Goal: Navigation & Orientation: Understand site structure

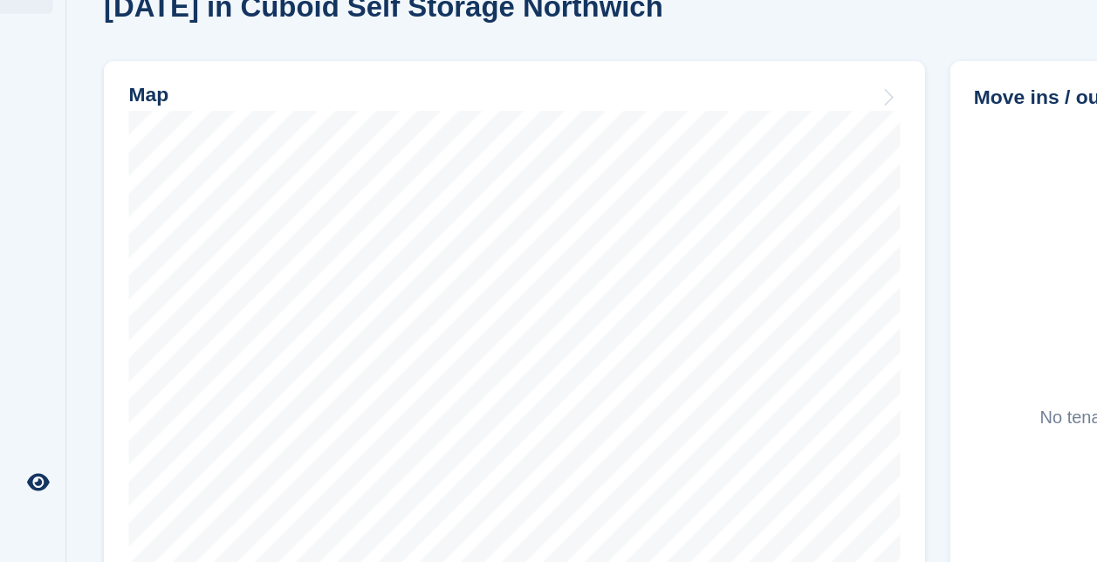
scroll to position [449, 0]
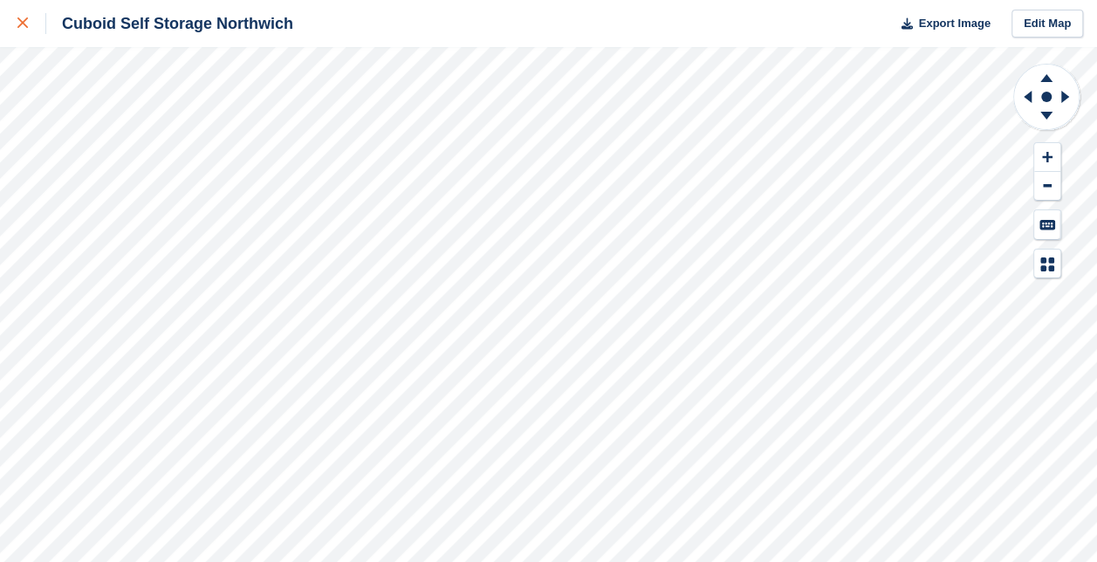
click at [29, 28] on div at bounding box center [31, 23] width 29 height 21
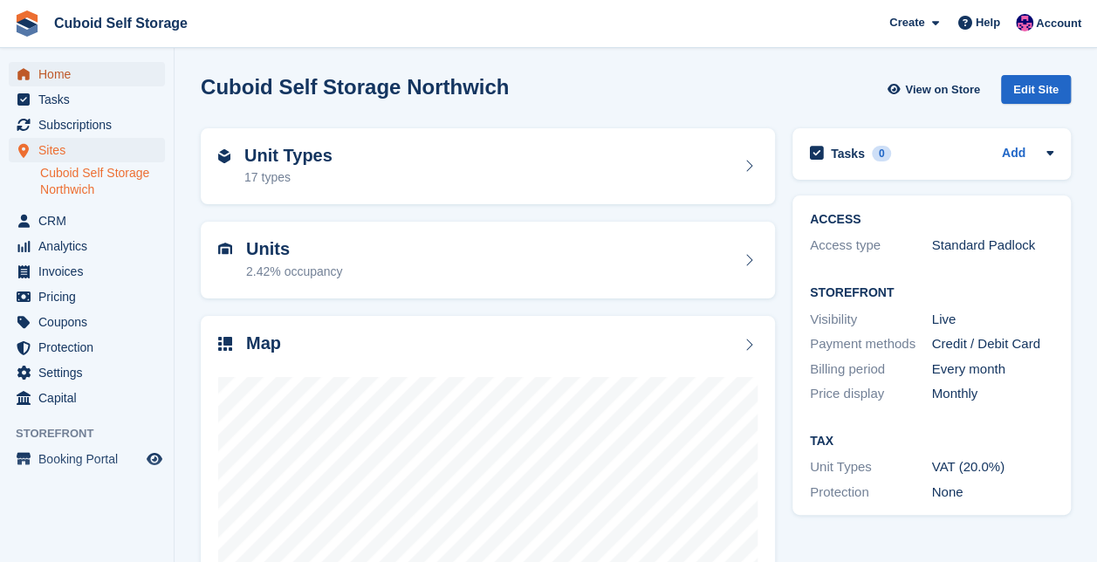
click at [58, 68] on span "Home" at bounding box center [90, 74] width 105 height 24
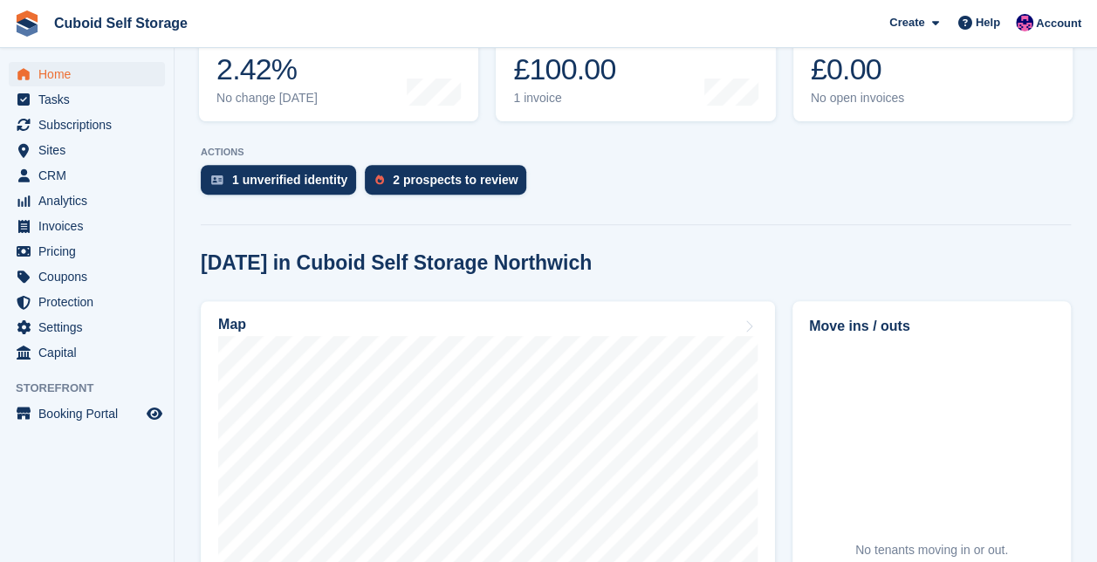
scroll to position [253, 0]
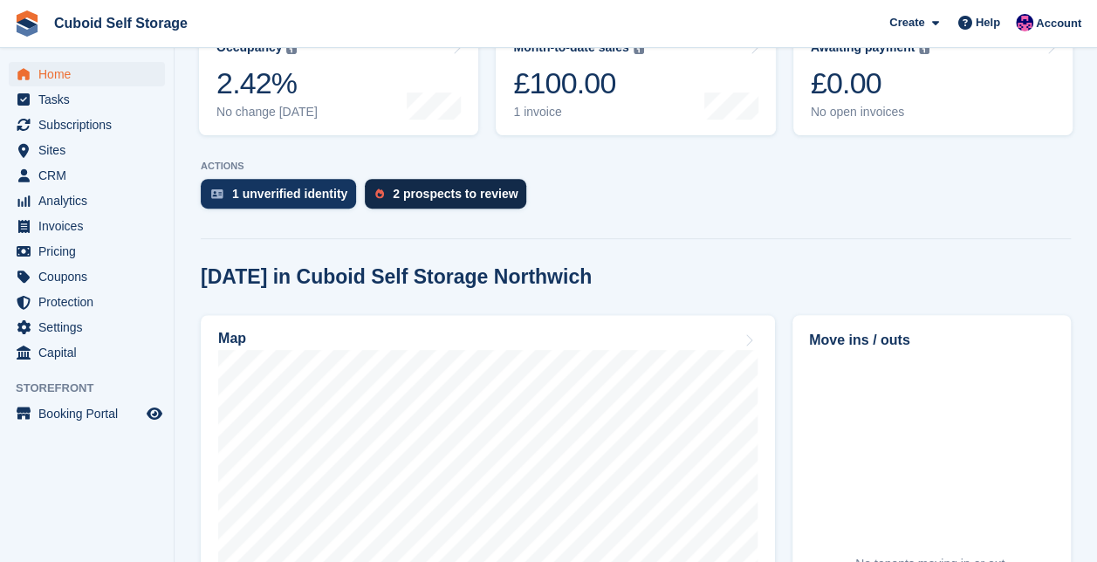
click at [447, 187] on div "2 prospects to review" at bounding box center [455, 194] width 125 height 14
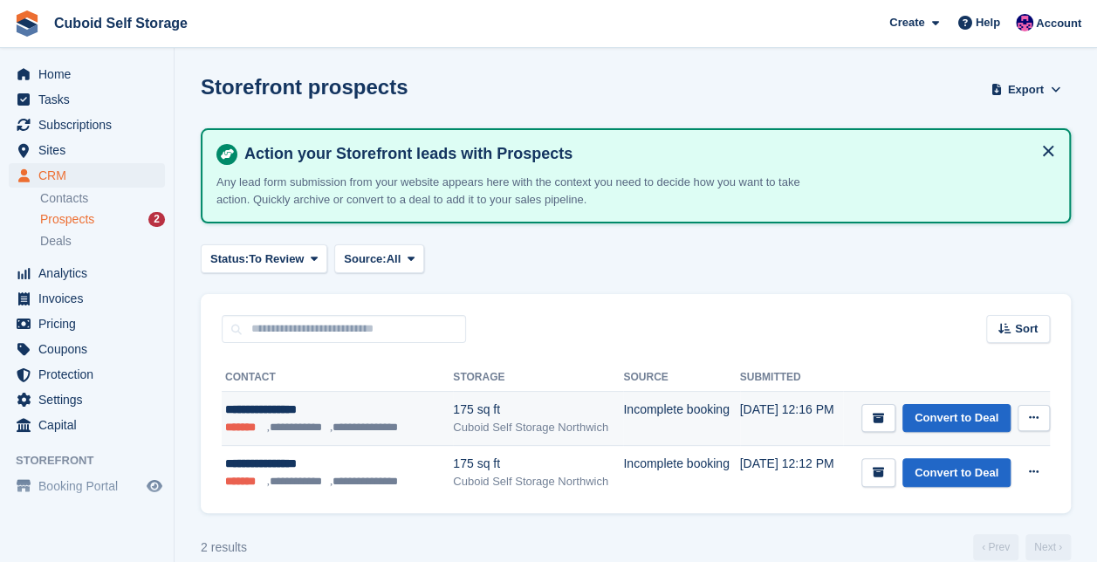
click at [300, 409] on div "**********" at bounding box center [329, 410] width 208 height 18
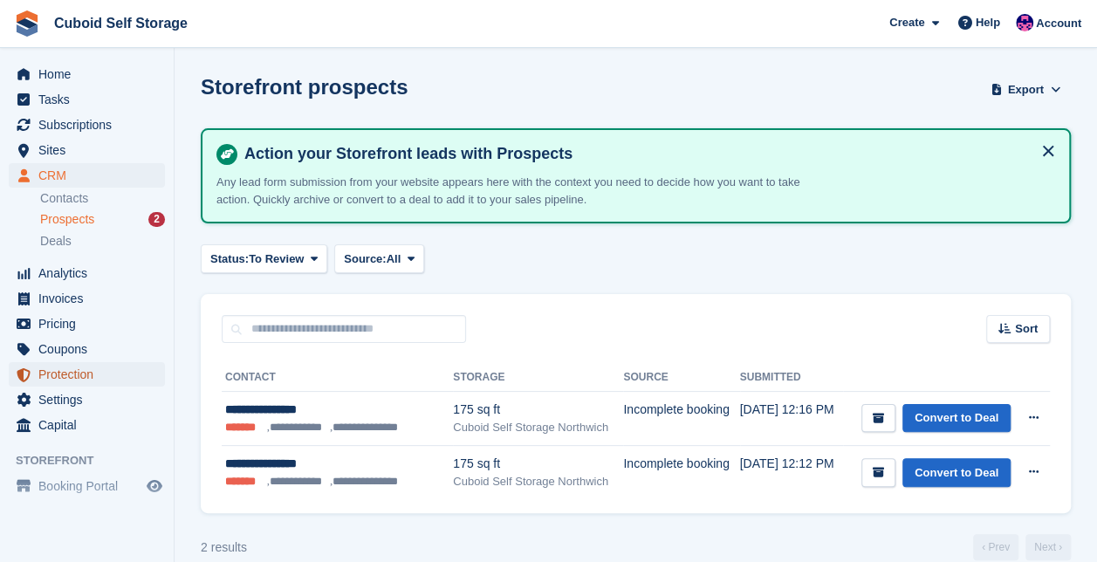
click at [50, 375] on span "Protection" at bounding box center [90, 374] width 105 height 24
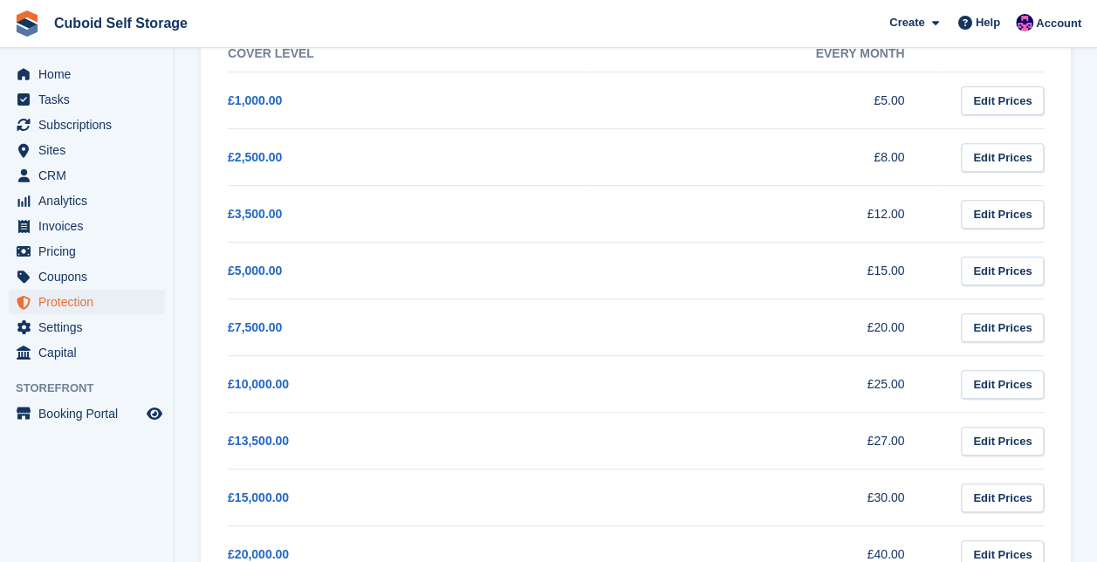
scroll to position [272, 0]
click at [89, 241] on span "Pricing" at bounding box center [90, 251] width 105 height 24
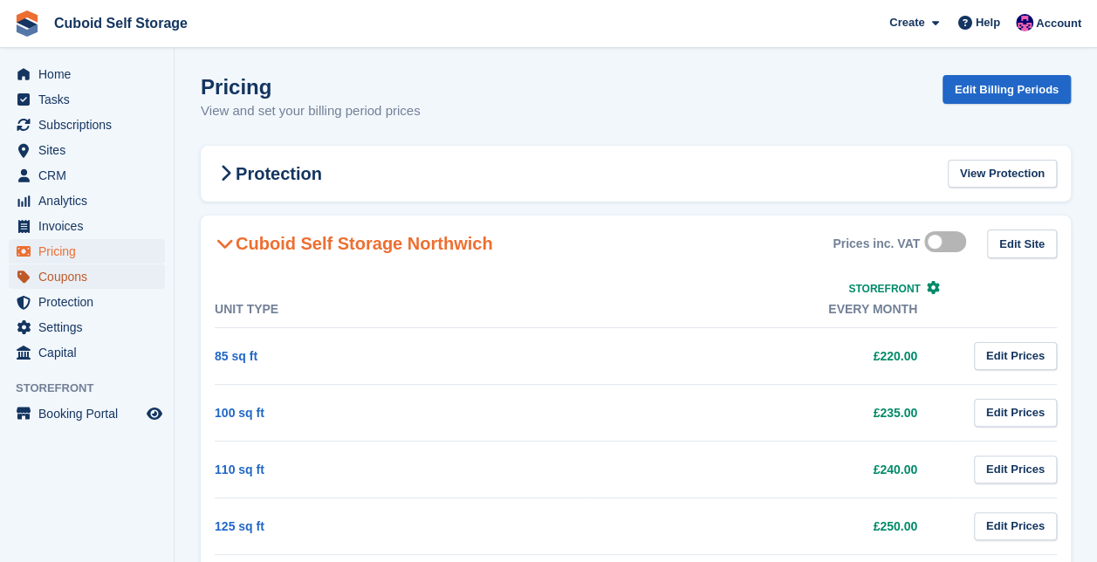
click at [82, 264] on span "Coupons" at bounding box center [90, 276] width 105 height 24
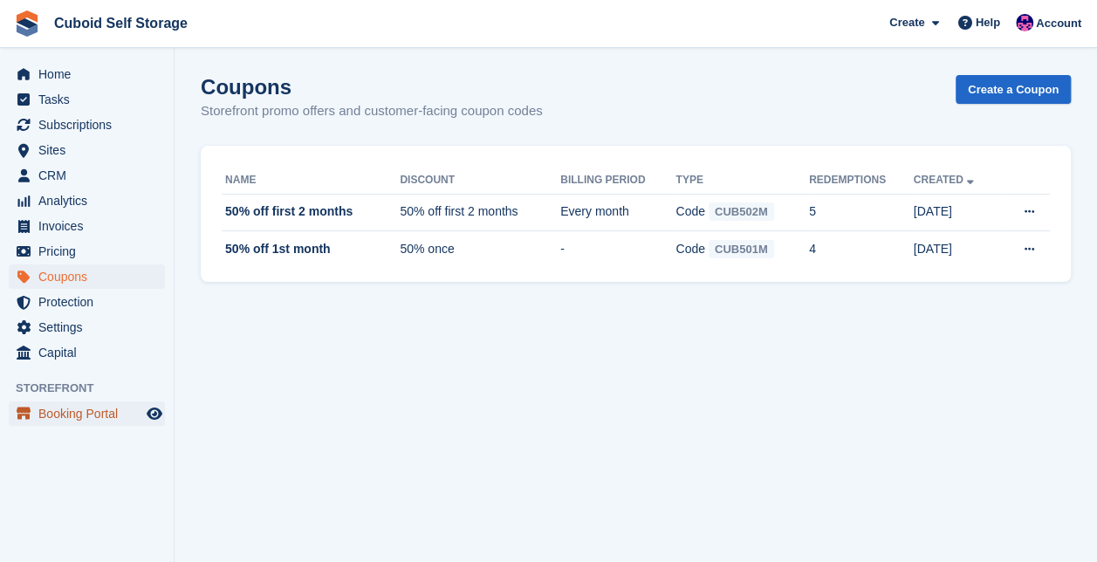
click at [65, 417] on span "Booking Portal" at bounding box center [90, 413] width 105 height 24
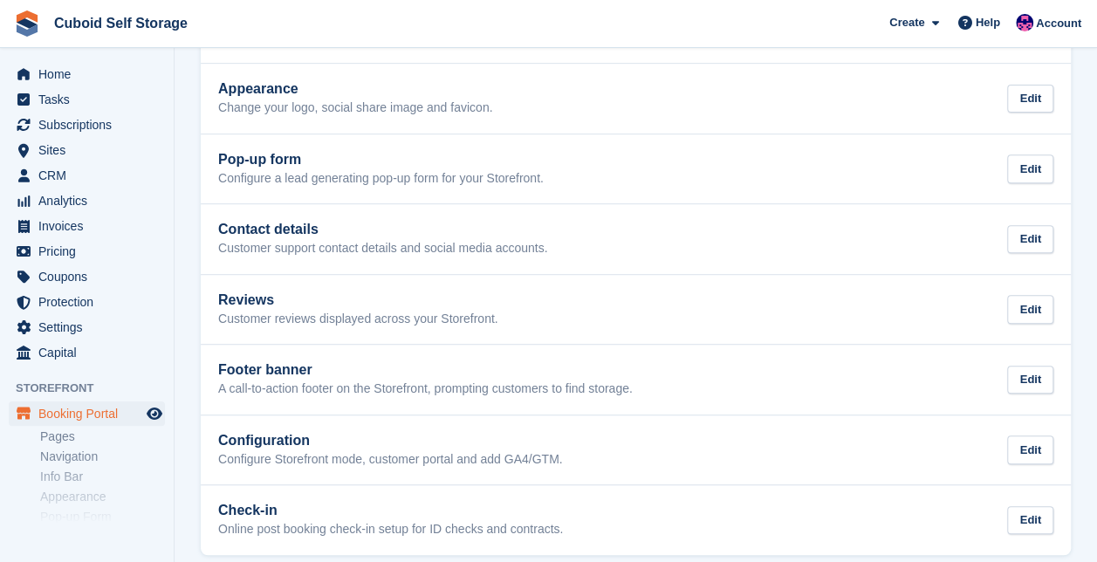
scroll to position [311, 0]
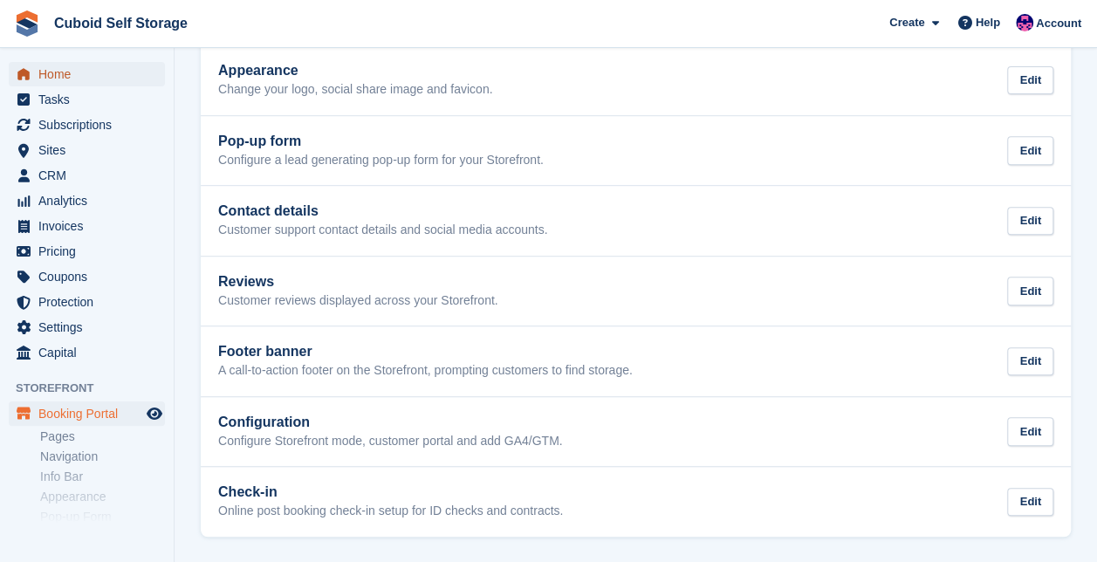
click at [75, 63] on span "Home" at bounding box center [90, 74] width 105 height 24
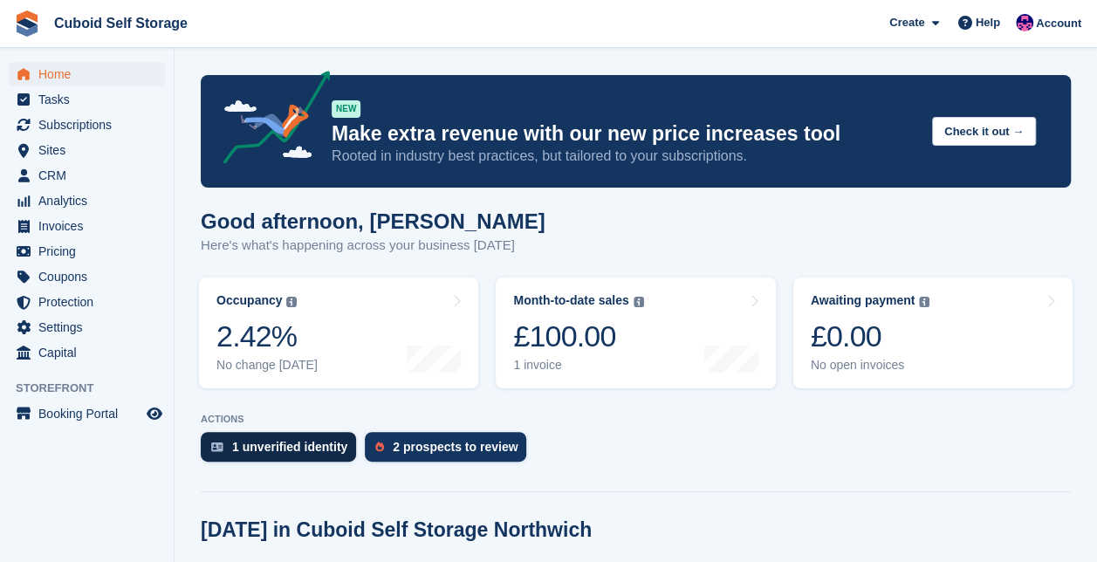
click at [277, 450] on div "1 unverified identity" at bounding box center [289, 447] width 115 height 14
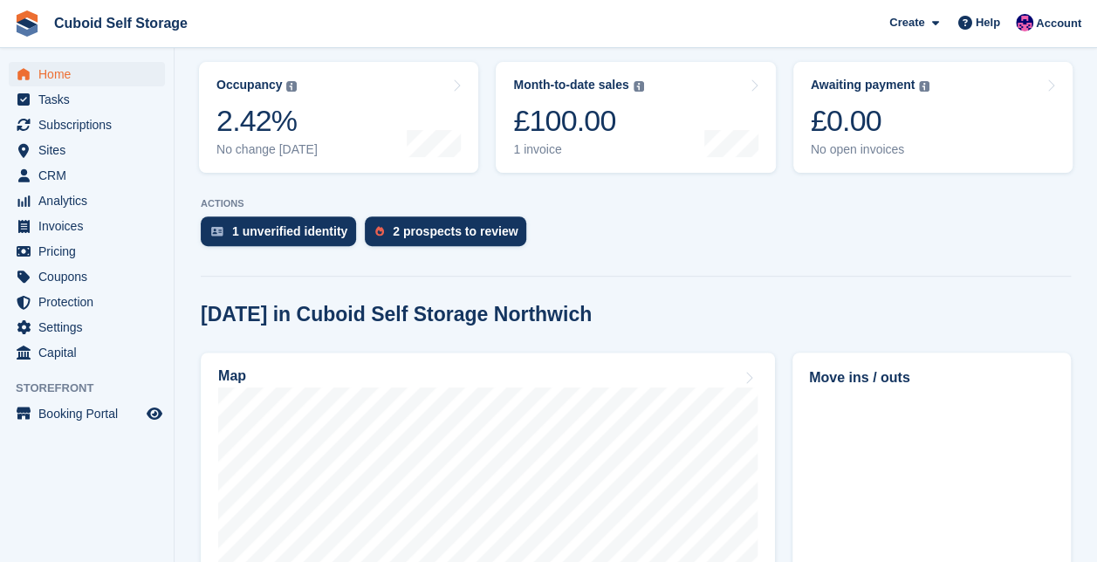
scroll to position [218, 0]
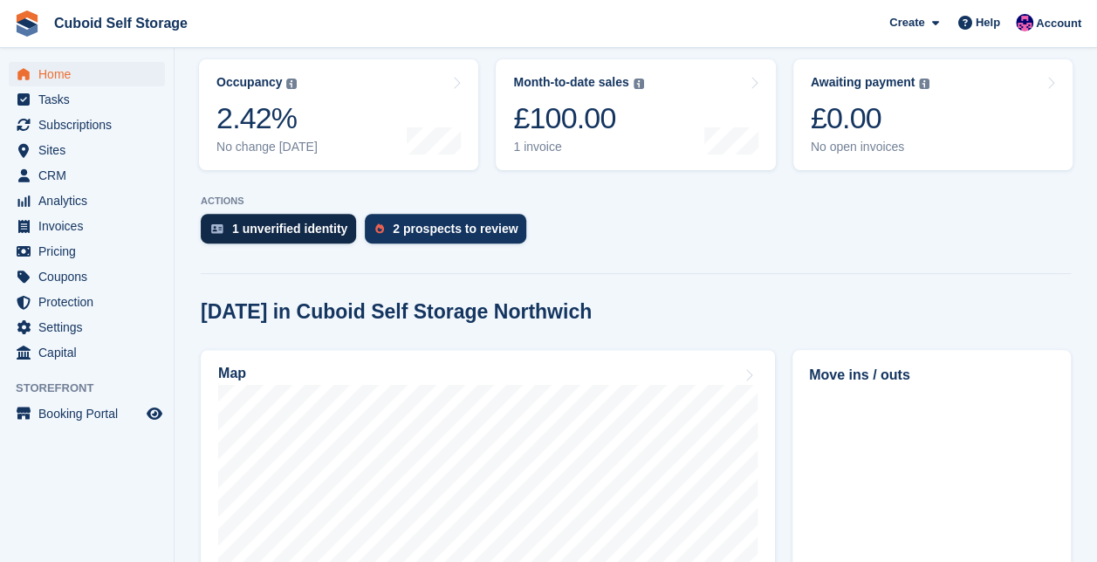
click at [288, 227] on div "1 unverified identity" at bounding box center [289, 229] width 115 height 14
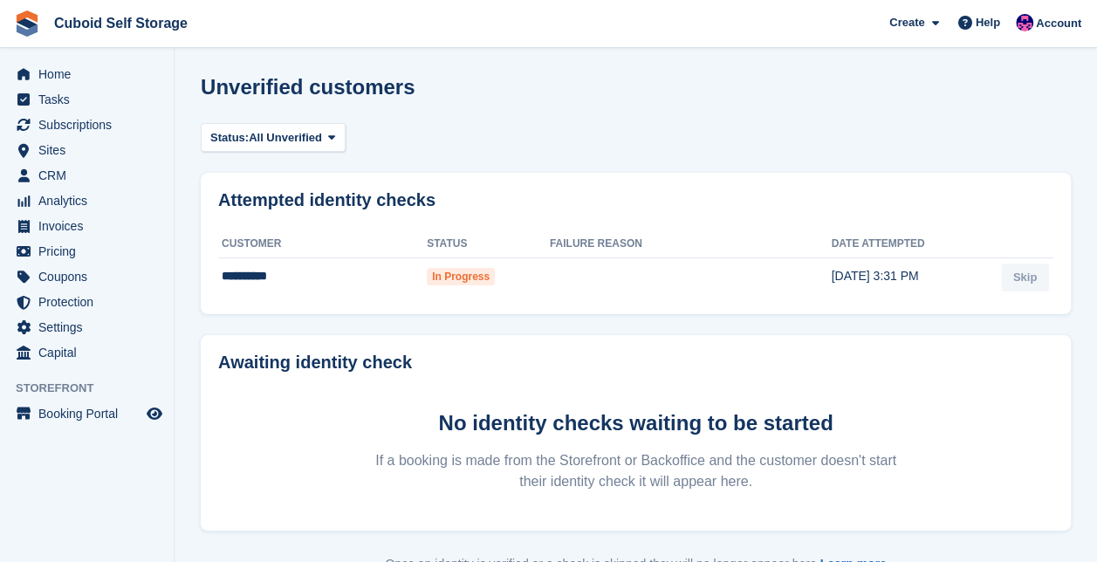
click at [288, 227] on div "**********" at bounding box center [636, 243] width 870 height 141
click at [92, 202] on span "Analytics" at bounding box center [90, 200] width 105 height 24
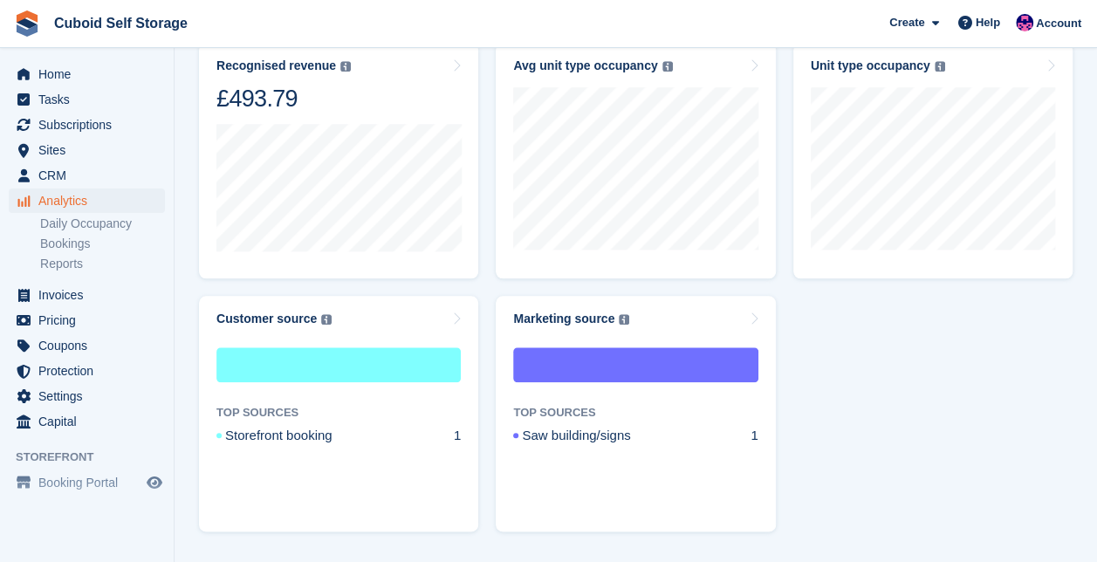
scroll to position [827, 0]
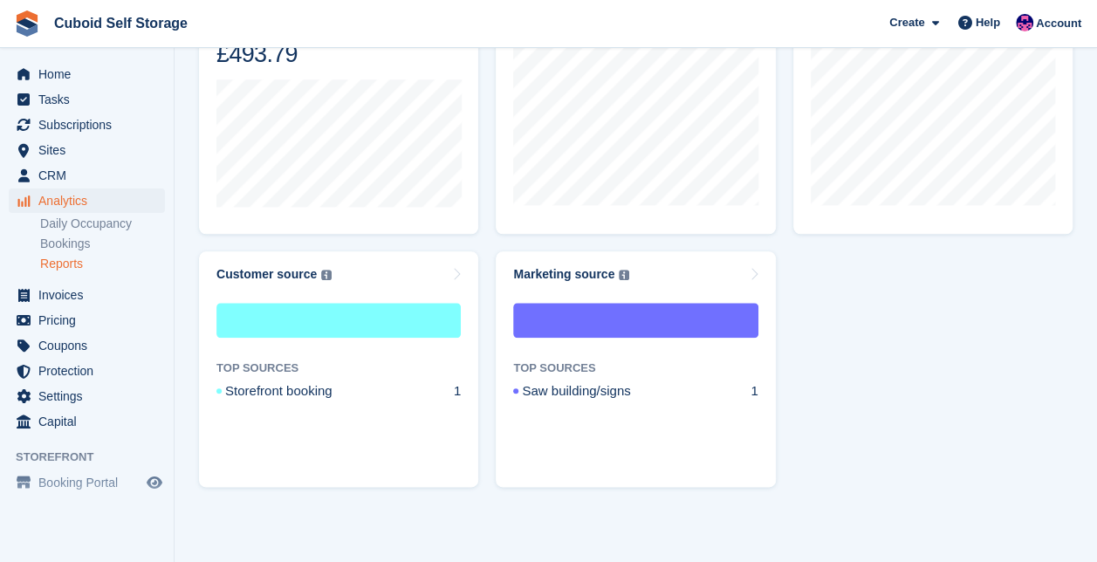
click at [51, 264] on link "Reports" at bounding box center [102, 264] width 125 height 17
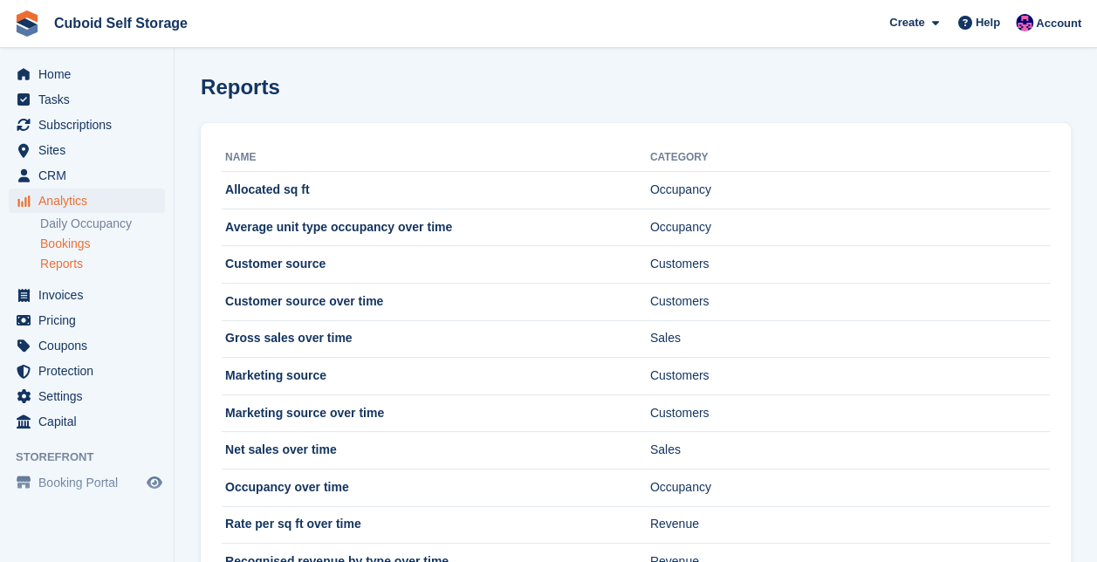
click at [60, 243] on link "Bookings" at bounding box center [102, 244] width 125 height 17
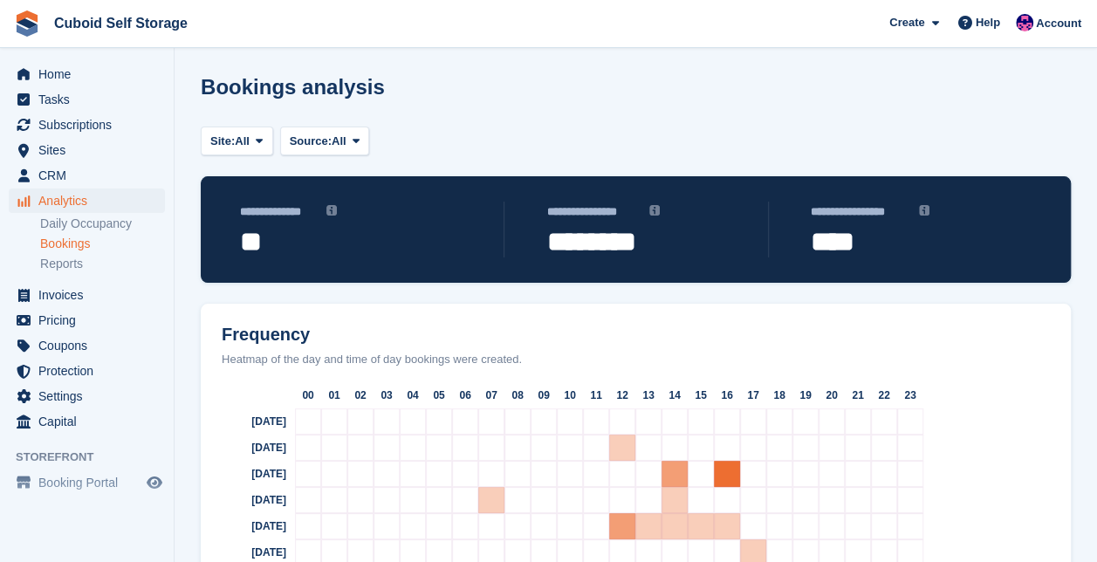
scroll to position [86, 0]
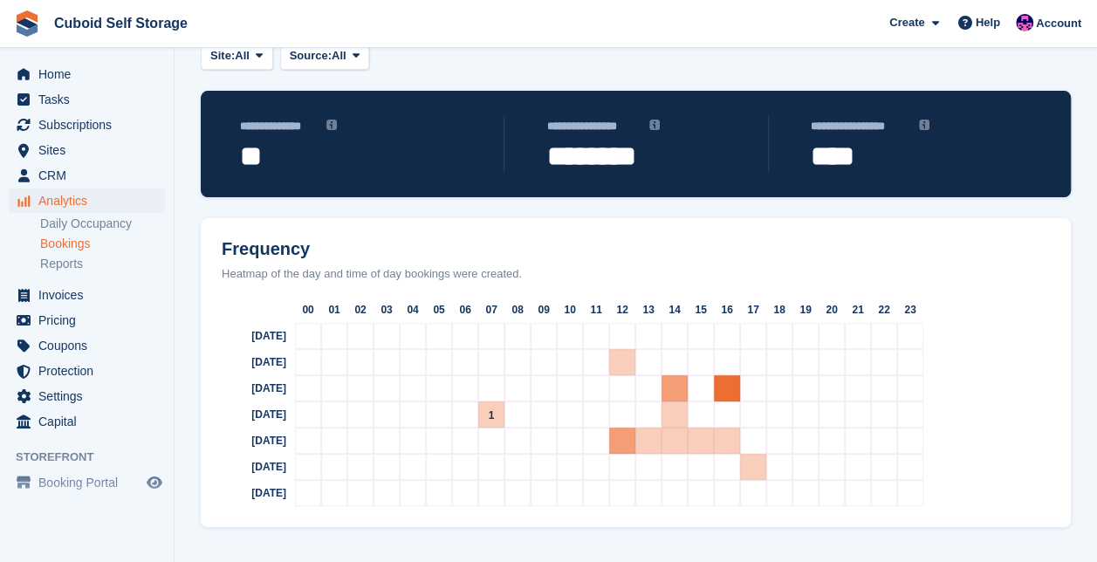
click at [497, 409] on div "1" at bounding box center [491, 414] width 26 height 26
click at [62, 266] on link "Reports" at bounding box center [102, 264] width 125 height 17
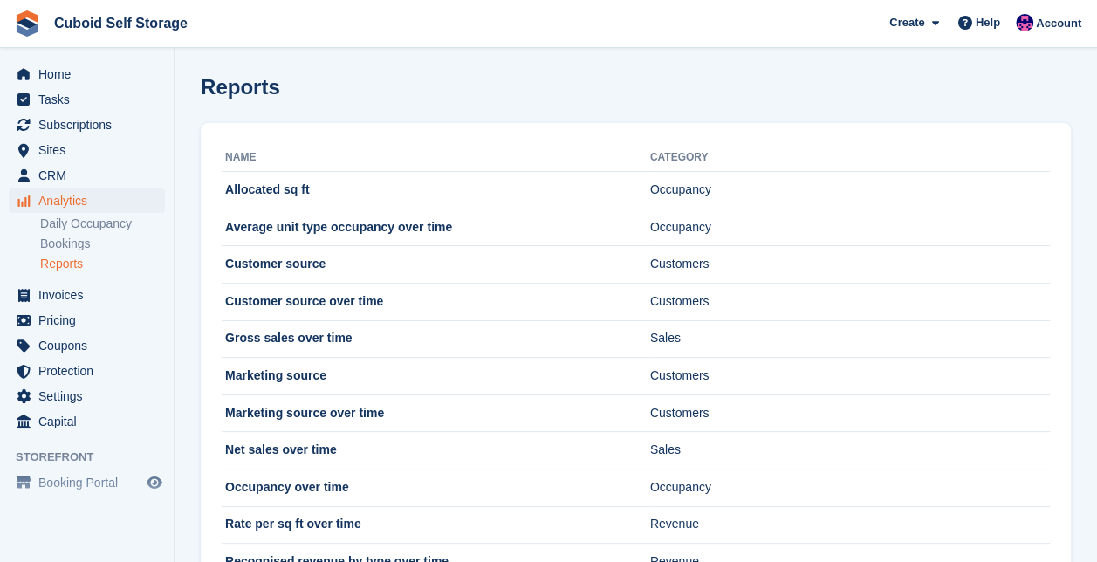
click at [71, 233] on ul "Daily Occupancy Bookings Reports" at bounding box center [107, 244] width 134 height 60
click at [97, 221] on link "Daily Occupancy" at bounding box center [102, 224] width 125 height 17
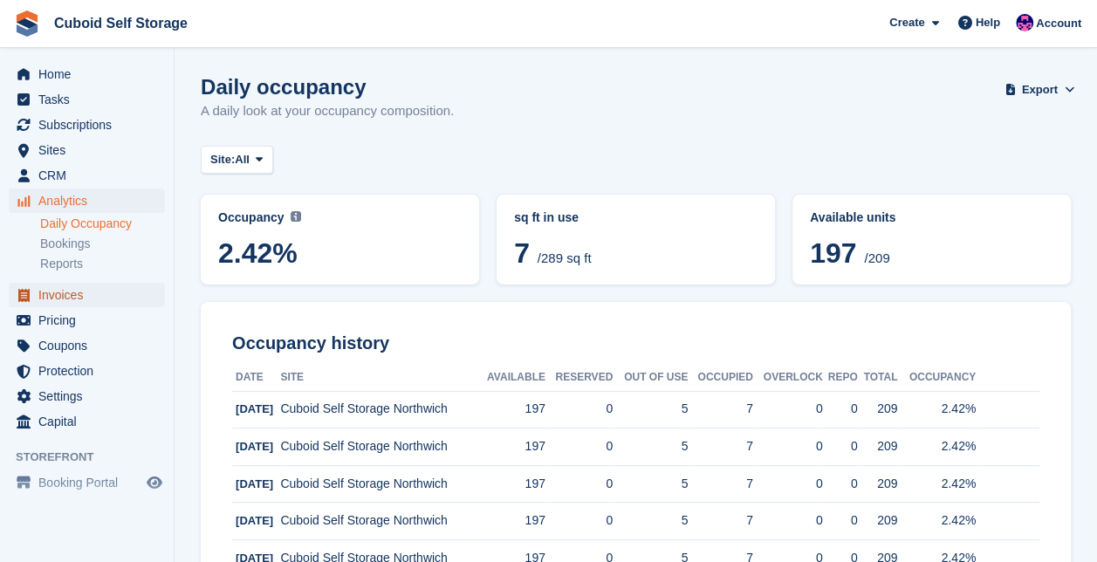
click at [70, 297] on span "Invoices" at bounding box center [90, 295] width 105 height 24
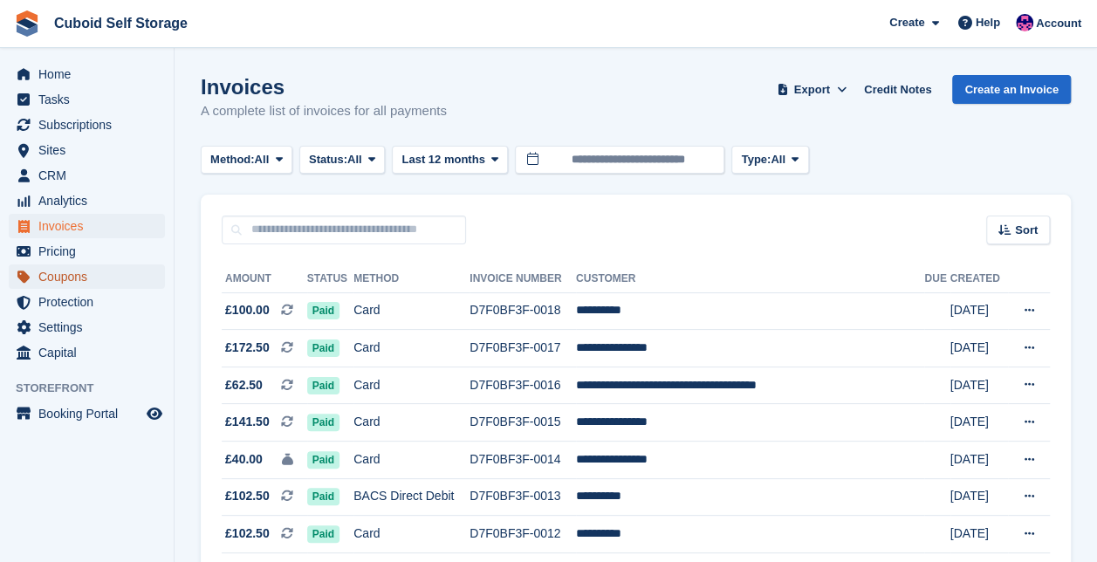
click at [66, 282] on span "Coupons" at bounding box center [90, 276] width 105 height 24
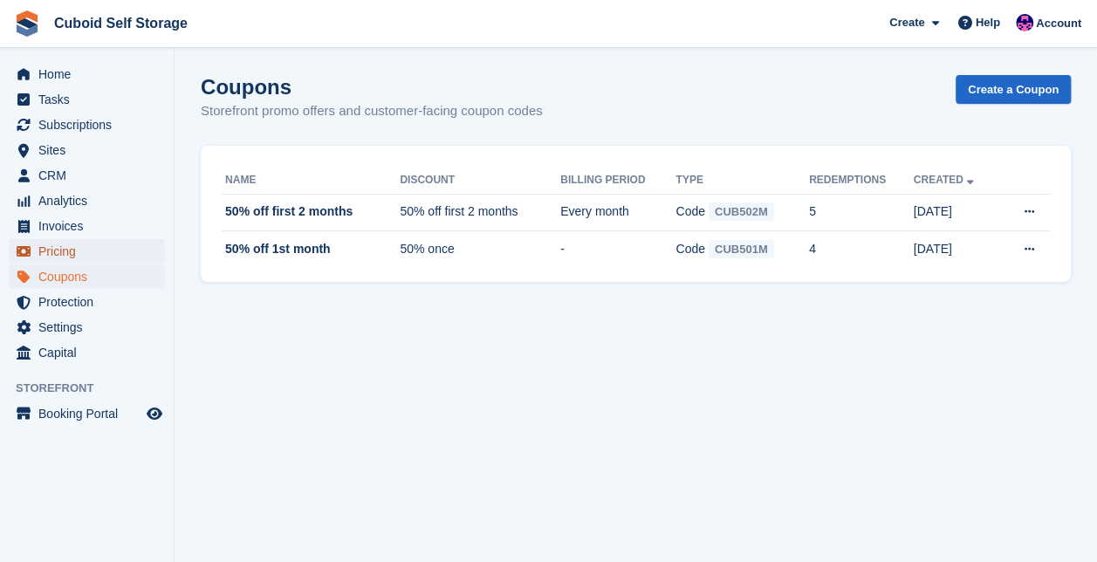
click at [55, 256] on span "Pricing" at bounding box center [90, 251] width 105 height 24
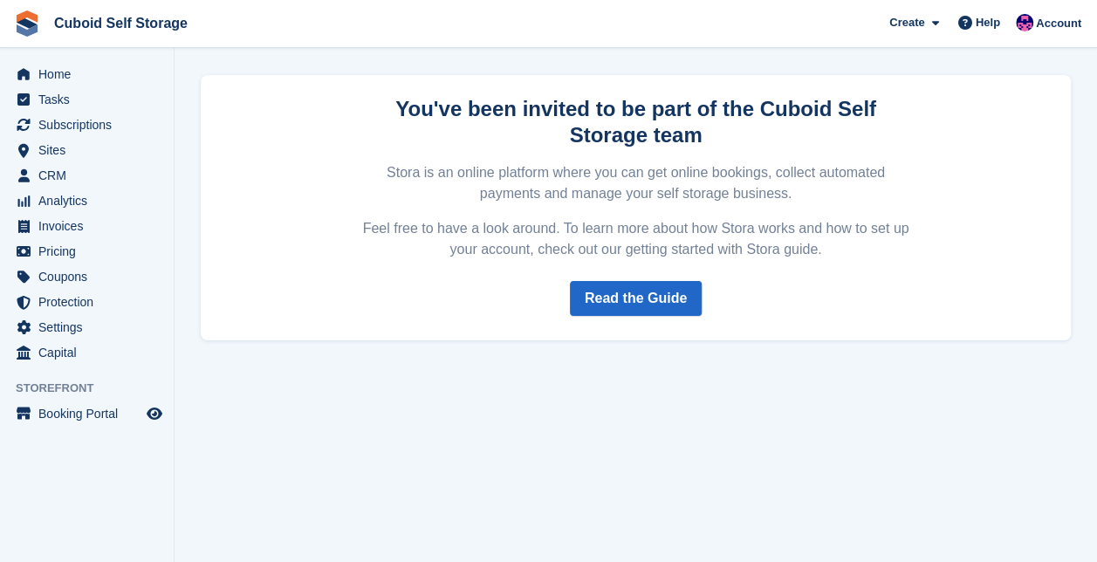
click at [52, 86] on ul "Home" at bounding box center [87, 74] width 174 height 25
click at [65, 75] on span "Home" at bounding box center [90, 74] width 105 height 24
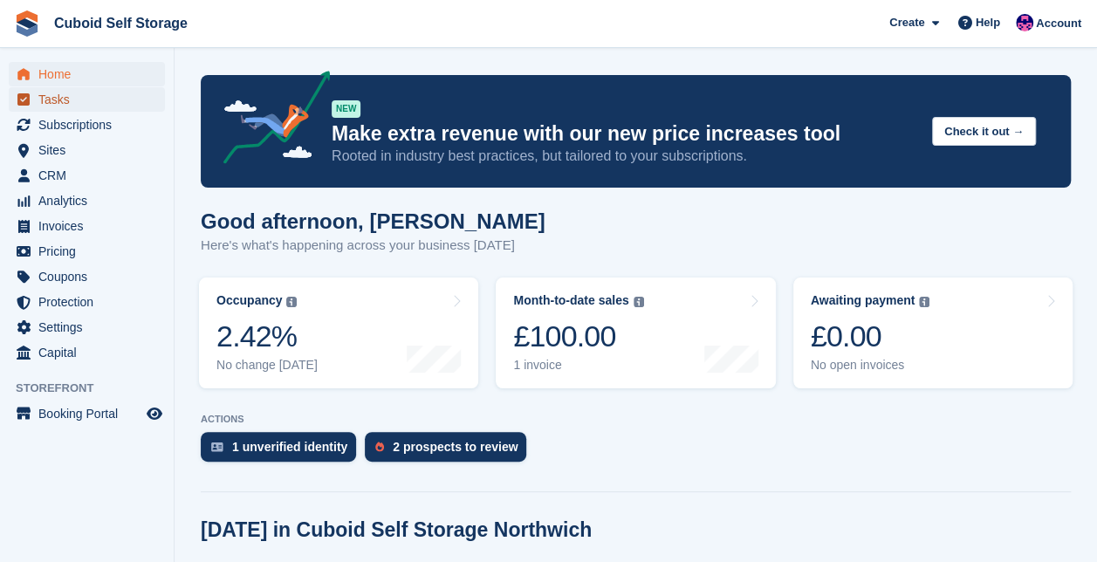
click at [93, 103] on span "Tasks" at bounding box center [90, 99] width 105 height 24
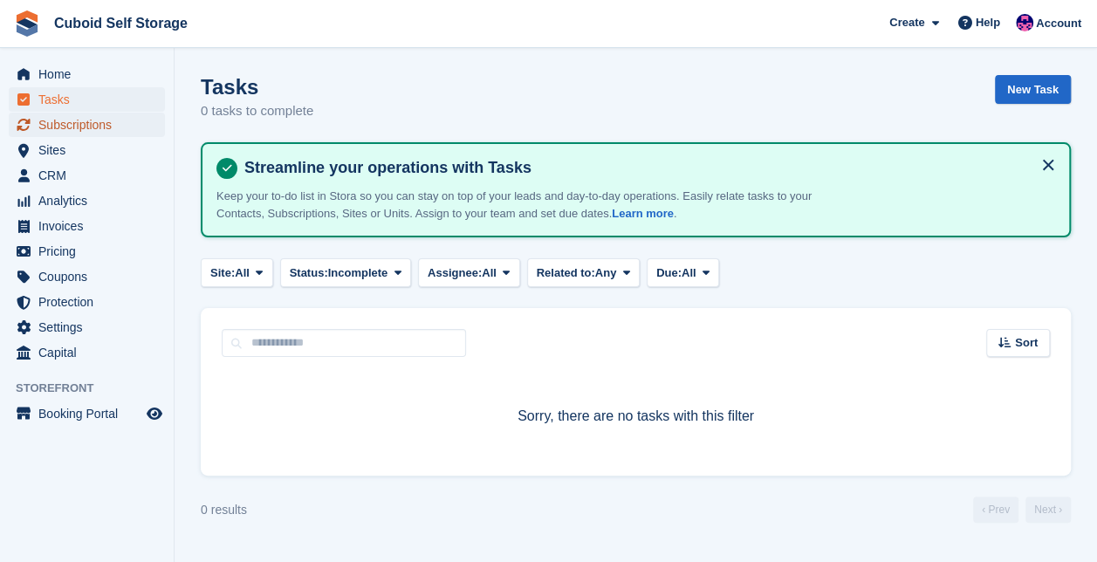
click at [77, 121] on span "Subscriptions" at bounding box center [90, 125] width 105 height 24
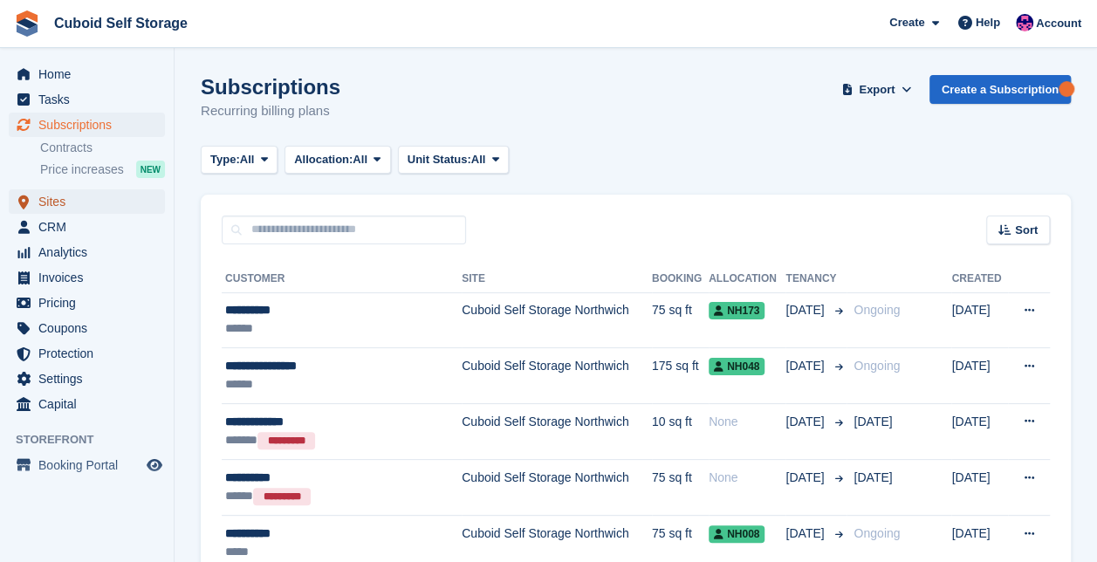
click at [66, 201] on span "Sites" at bounding box center [90, 201] width 105 height 24
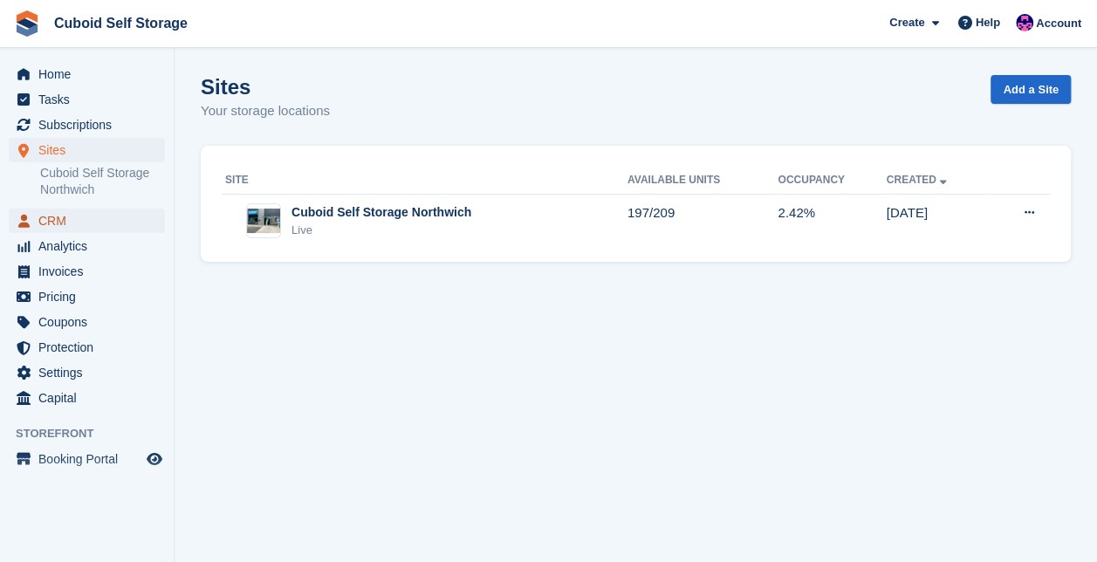
click at [68, 223] on span "CRM" at bounding box center [90, 221] width 105 height 24
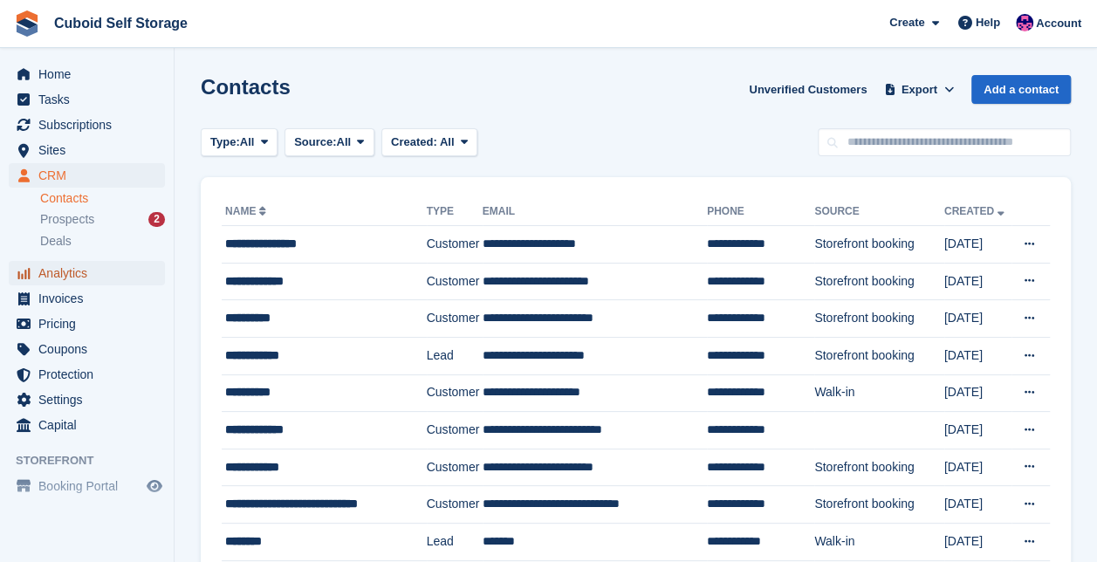
click at [82, 274] on span "Analytics" at bounding box center [90, 273] width 105 height 24
